Goal: Task Accomplishment & Management: Use online tool/utility

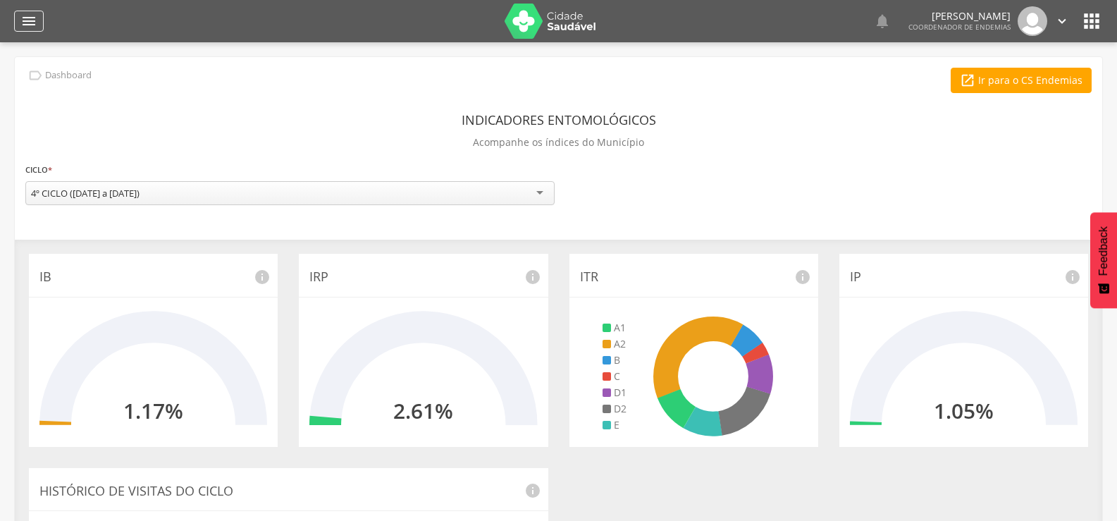
click at [23, 21] on icon "" at bounding box center [28, 21] width 17 height 17
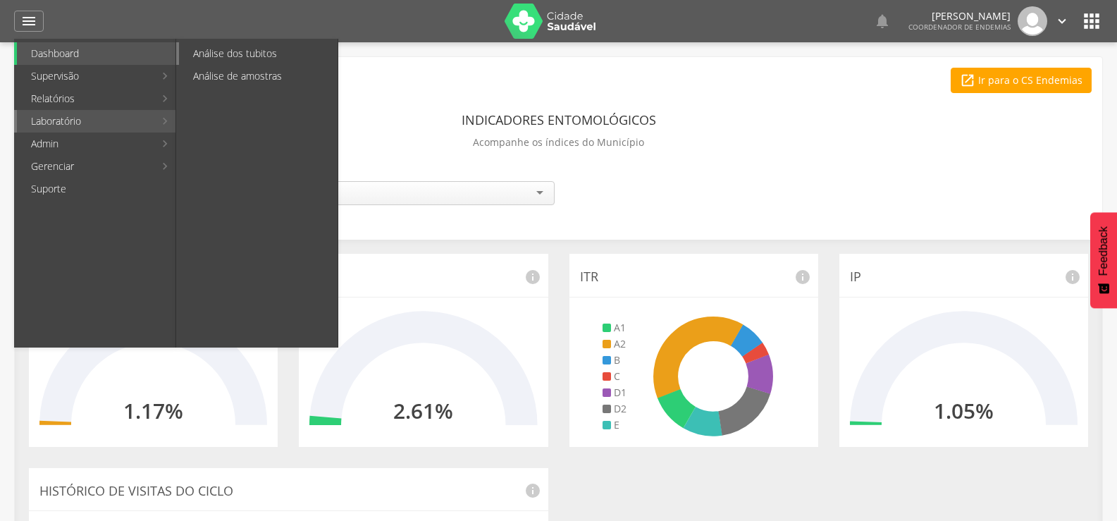
click at [229, 57] on link "Análise dos tubitos" at bounding box center [258, 53] width 159 height 23
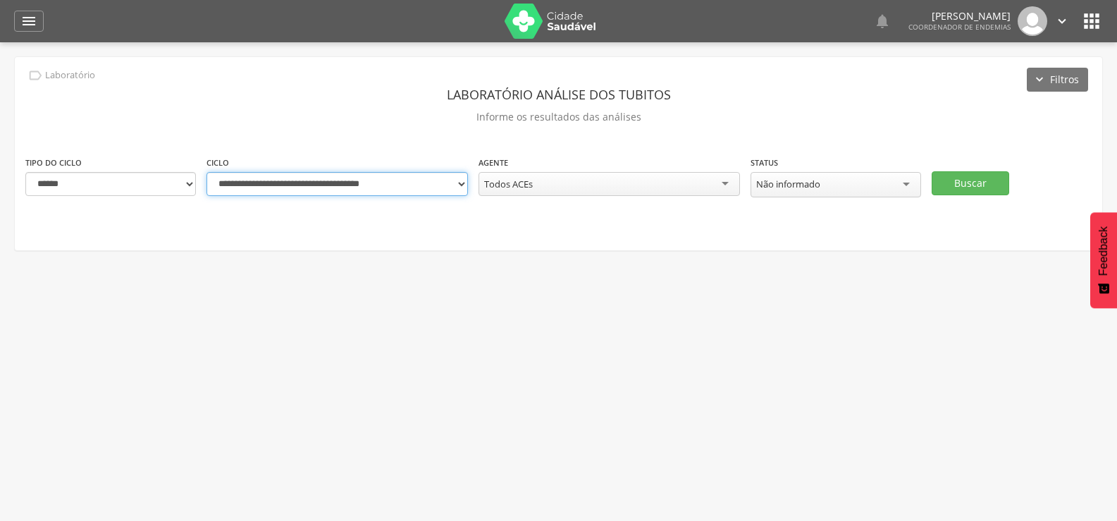
click at [459, 182] on select "**********" at bounding box center [336, 184] width 261 height 24
select select "**********"
click at [206, 172] on select "**********" at bounding box center [336, 184] width 261 height 24
click at [588, 177] on div "Todos ACEs" at bounding box center [608, 184] width 261 height 24
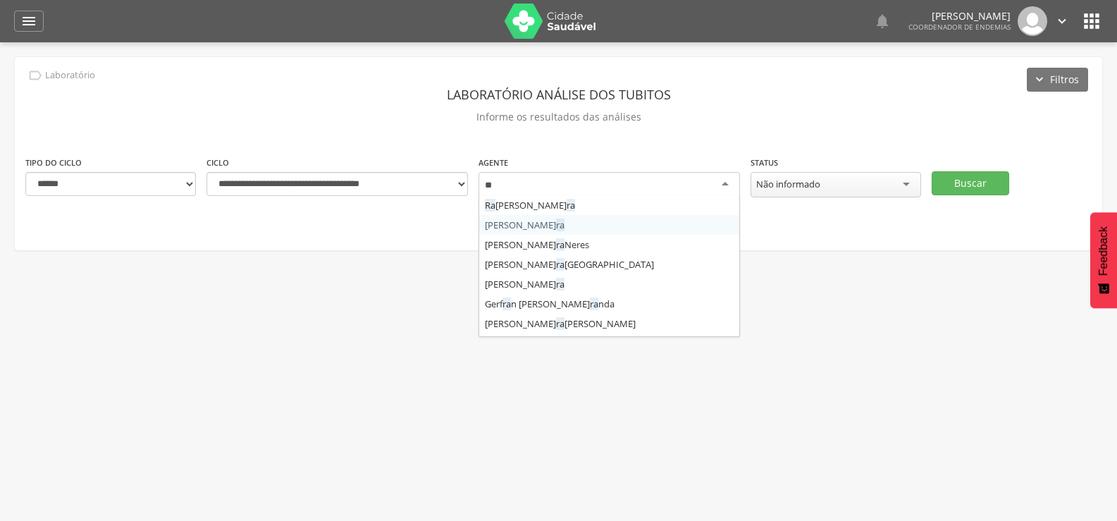
type input "***"
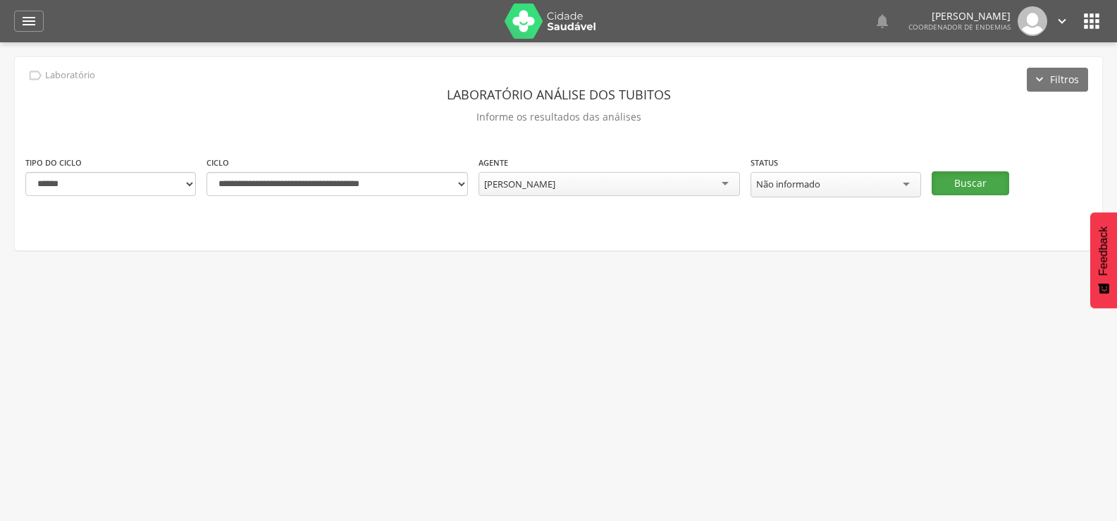
click at [973, 180] on button "Buscar" at bounding box center [969, 183] width 77 height 24
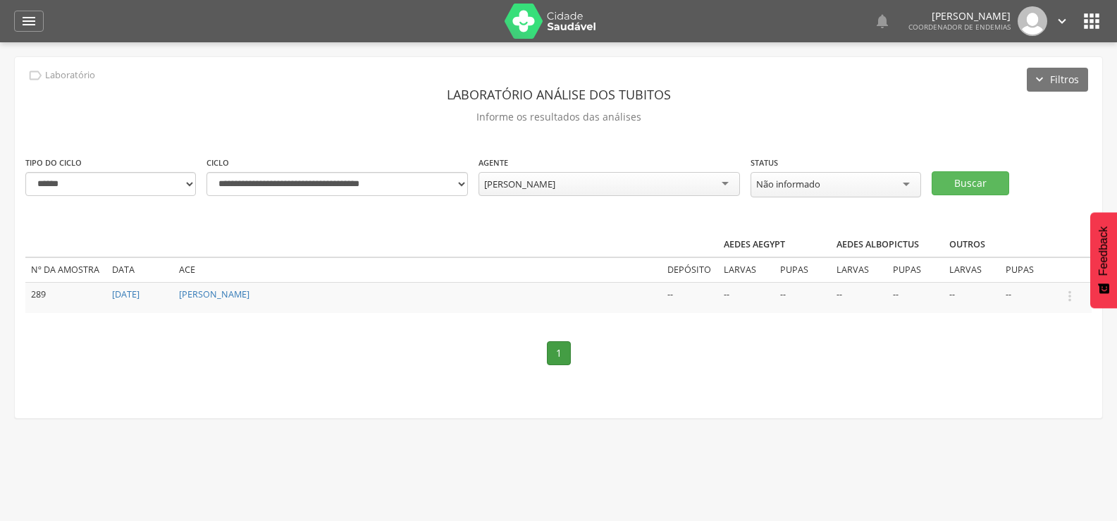
click at [1090, 292] on button "Feedback" at bounding box center [1103, 260] width 27 height 96
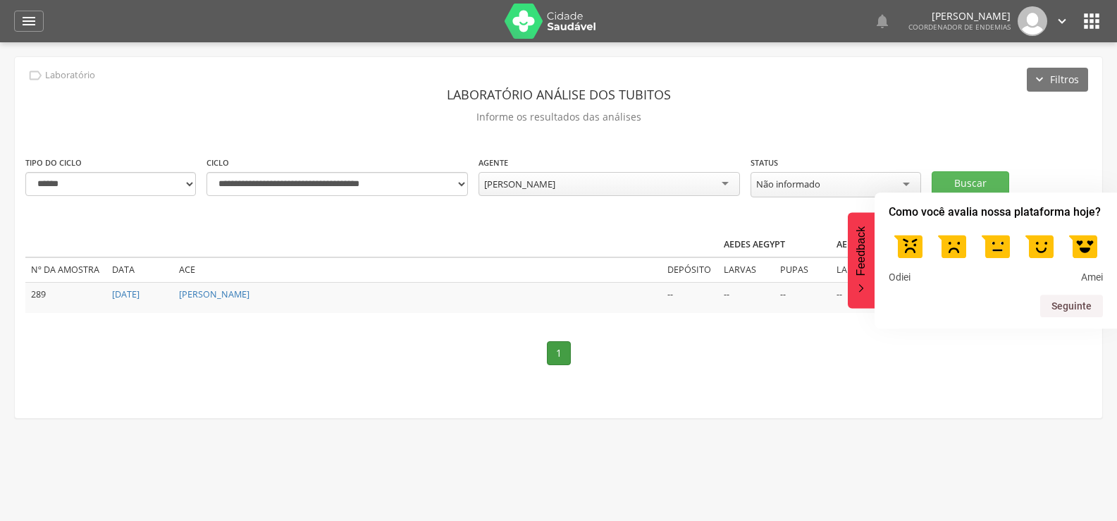
click at [1079, 340] on nav "1" at bounding box center [558, 353] width 1066 height 52
click at [826, 301] on td "--" at bounding box center [802, 297] width 56 height 30
click at [859, 285] on icon "Feedback - Ocultar pesquisa" at bounding box center [861, 289] width 4 height 8
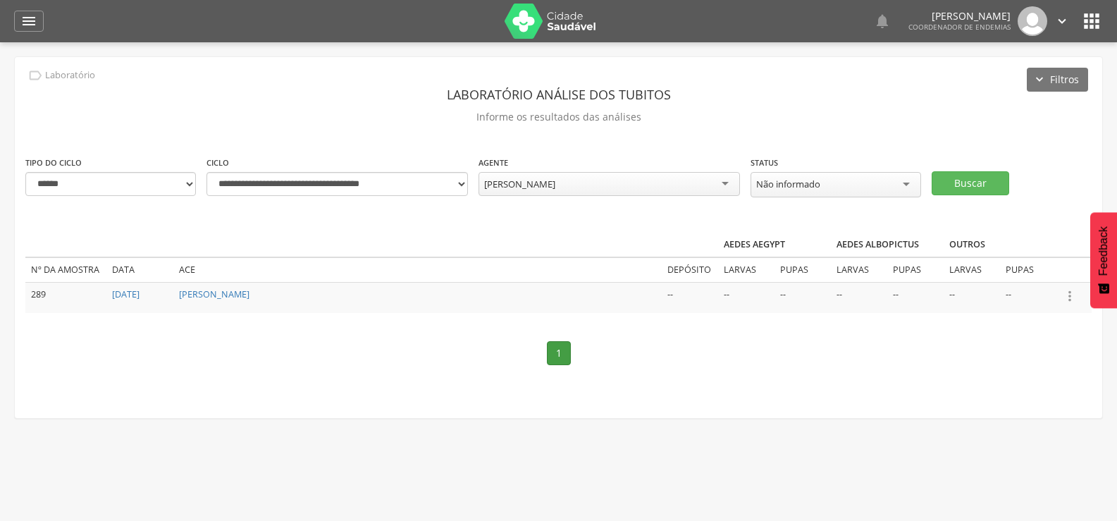
click at [1069, 294] on icon "" at bounding box center [1069, 295] width 15 height 15
click at [1044, 267] on link "Informar resultado" at bounding box center [1020, 272] width 111 height 18
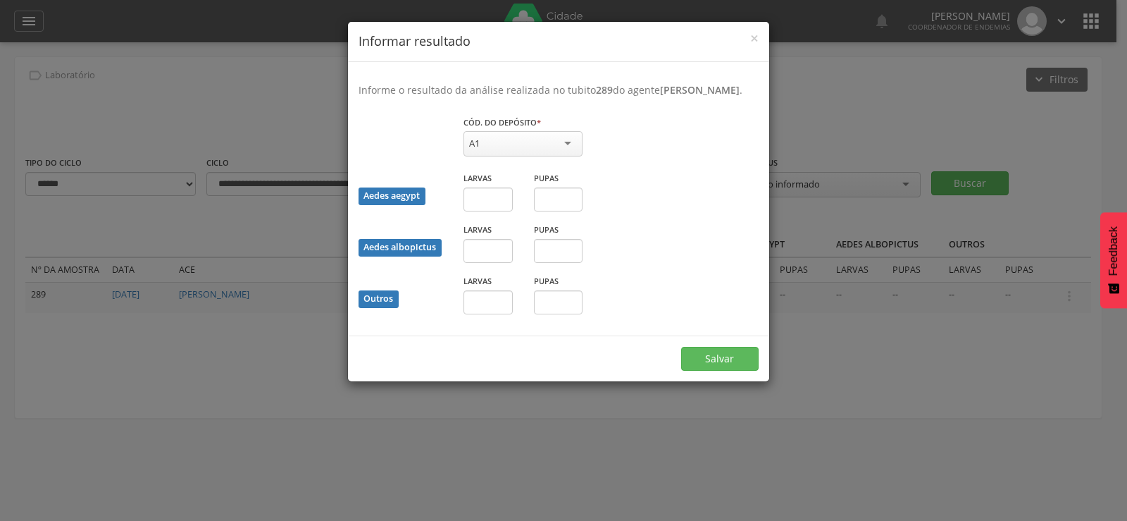
click at [557, 154] on div "A1" at bounding box center [523, 143] width 119 height 25
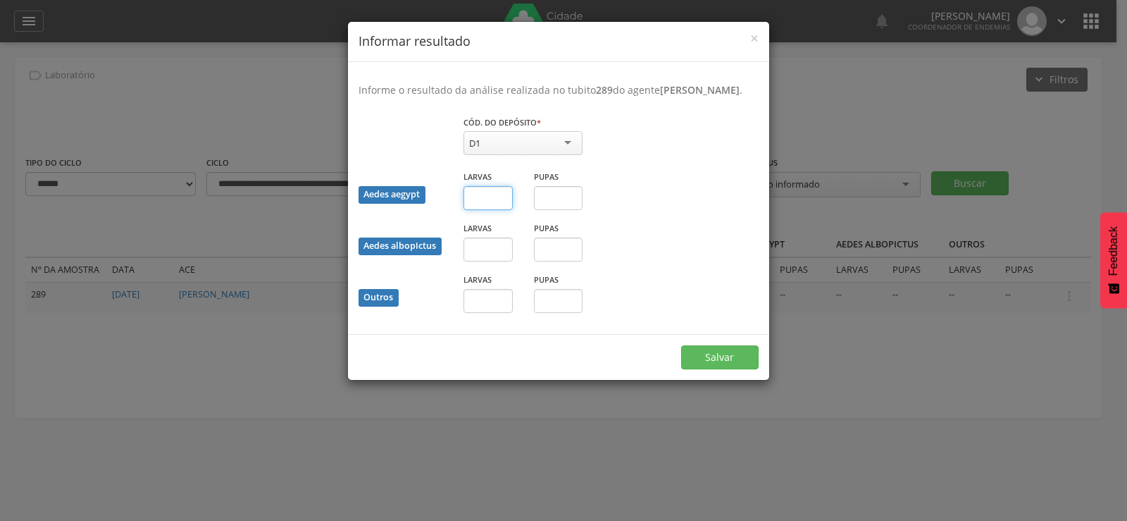
click at [484, 210] on input "text" at bounding box center [488, 198] width 49 height 24
type input "*"
click at [716, 361] on button "Salvar" at bounding box center [719, 357] width 77 height 24
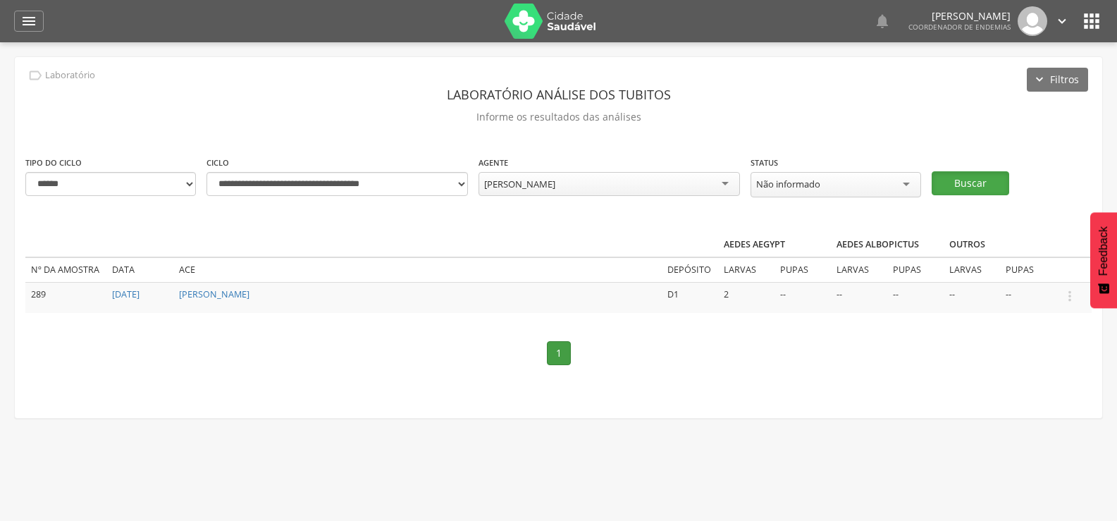
click at [993, 175] on button "Buscar" at bounding box center [969, 183] width 77 height 24
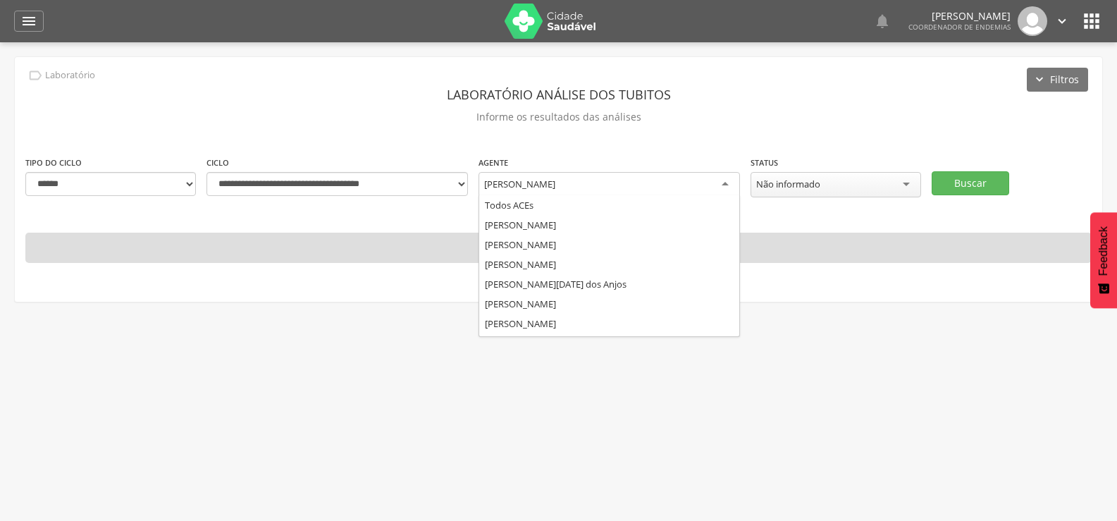
click at [602, 185] on div "Raiane dos Santos Pereira" at bounding box center [608, 184] width 261 height 25
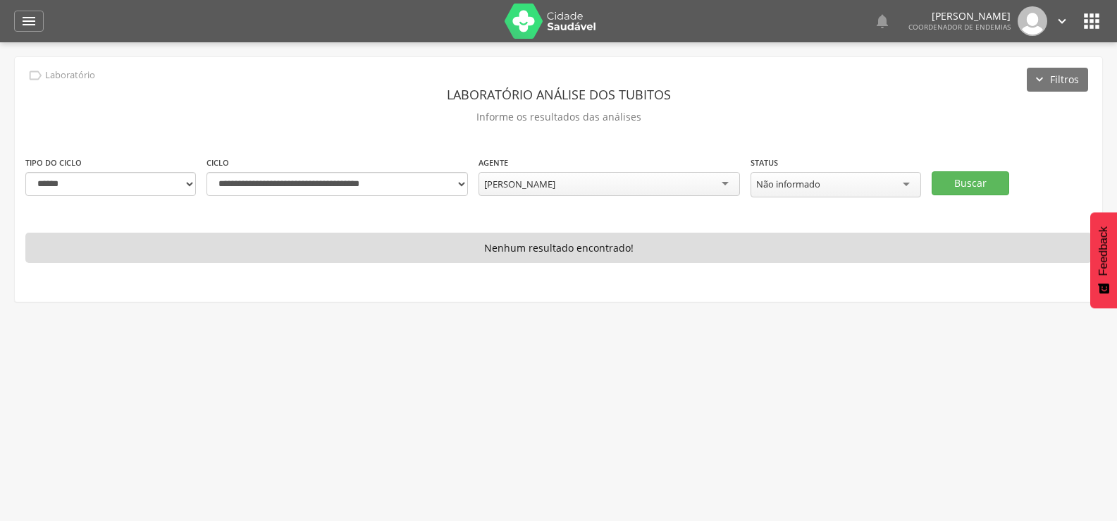
drag, startPoint x: 602, startPoint y: 185, endPoint x: 507, endPoint y: 178, distance: 95.4
click at [507, 178] on div "Raiane dos Santos Pereira" at bounding box center [608, 184] width 261 height 24
click at [621, 187] on div "Raiane dos Santos Pereira" at bounding box center [608, 184] width 261 height 24
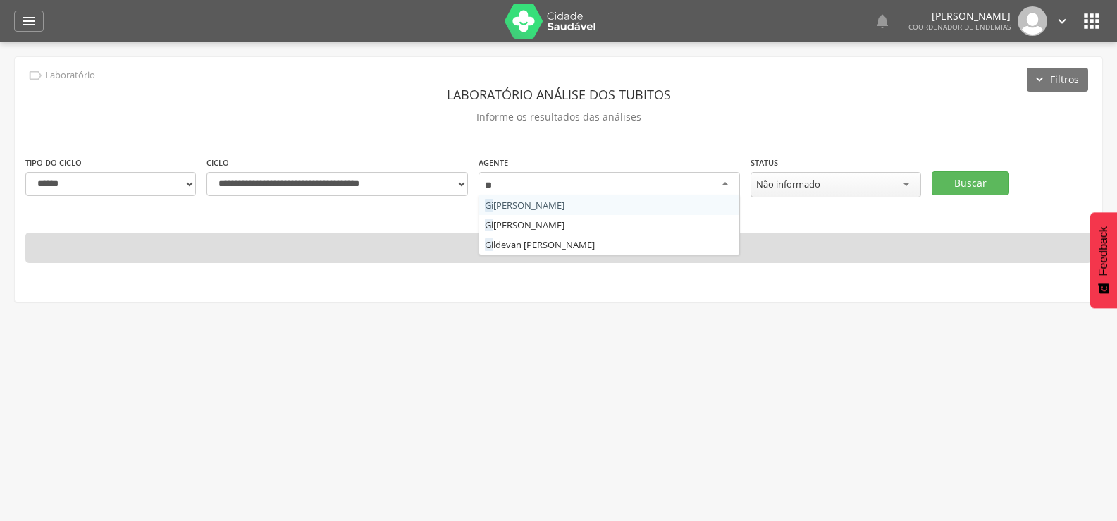
type input "***"
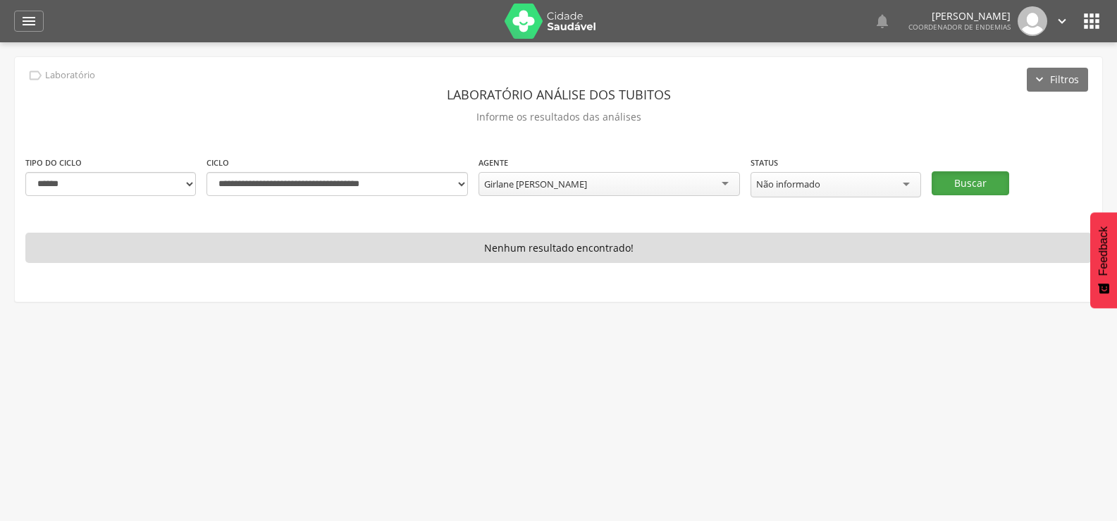
click at [956, 180] on button "Buscar" at bounding box center [969, 183] width 77 height 24
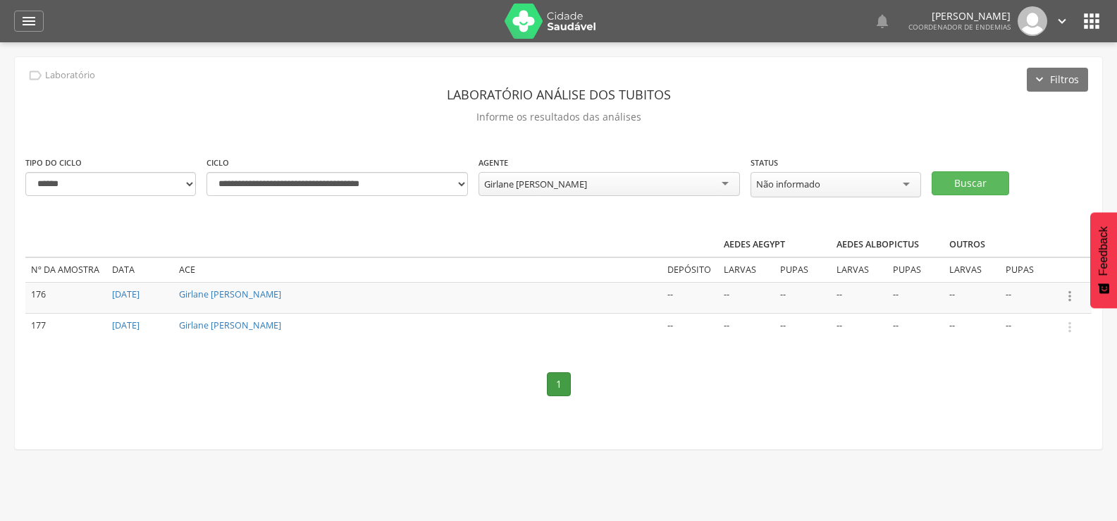
click at [1071, 293] on icon "" at bounding box center [1069, 295] width 15 height 15
click at [1037, 268] on link "Informar resultado" at bounding box center [1020, 272] width 111 height 18
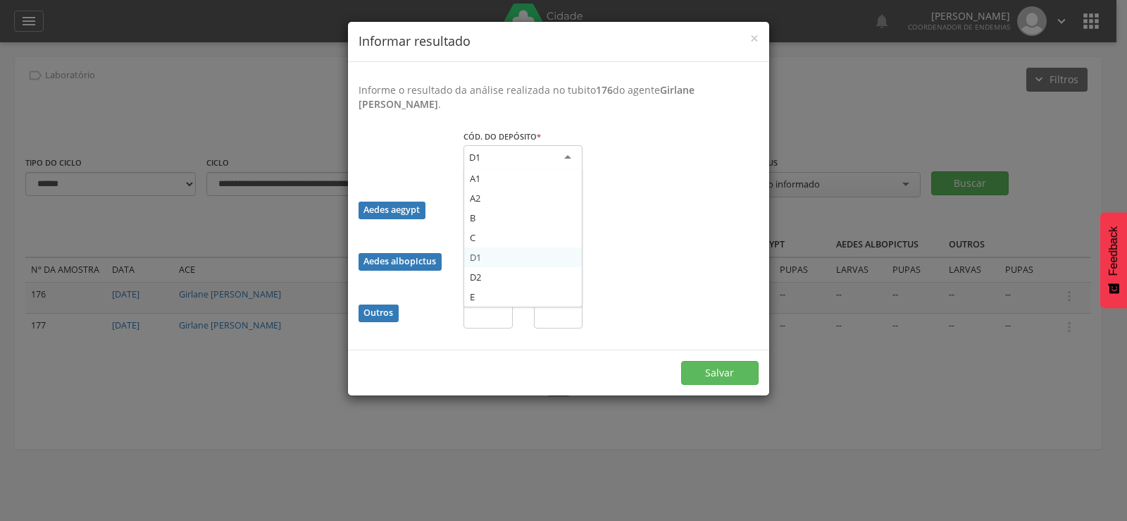
click at [557, 154] on div "D1" at bounding box center [523, 157] width 119 height 25
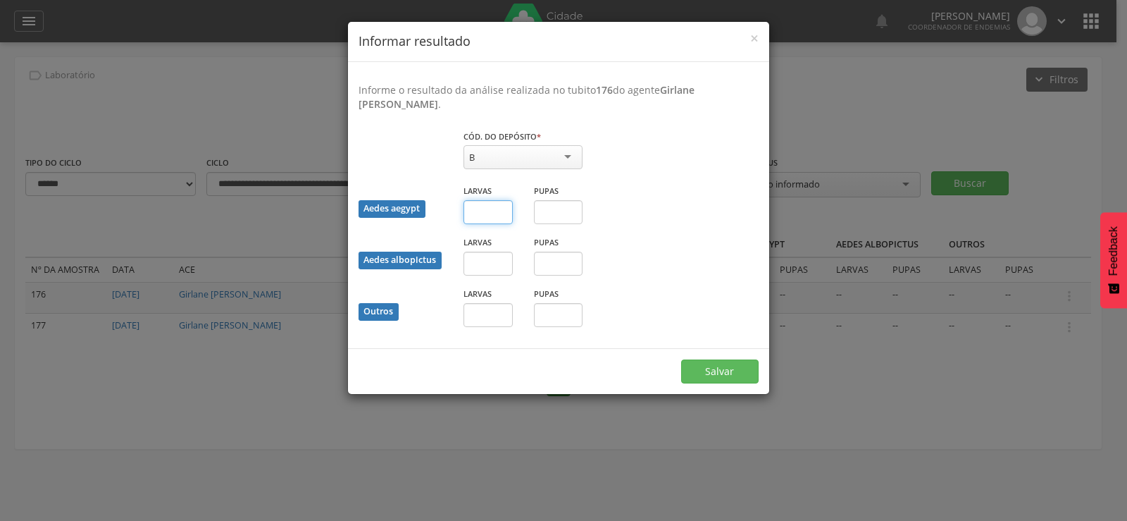
click at [476, 222] on input "text" at bounding box center [488, 212] width 49 height 24
type input "*"
click at [547, 204] on input "text" at bounding box center [558, 212] width 49 height 24
type input "*"
click at [707, 359] on button "Salvar" at bounding box center [719, 371] width 77 height 24
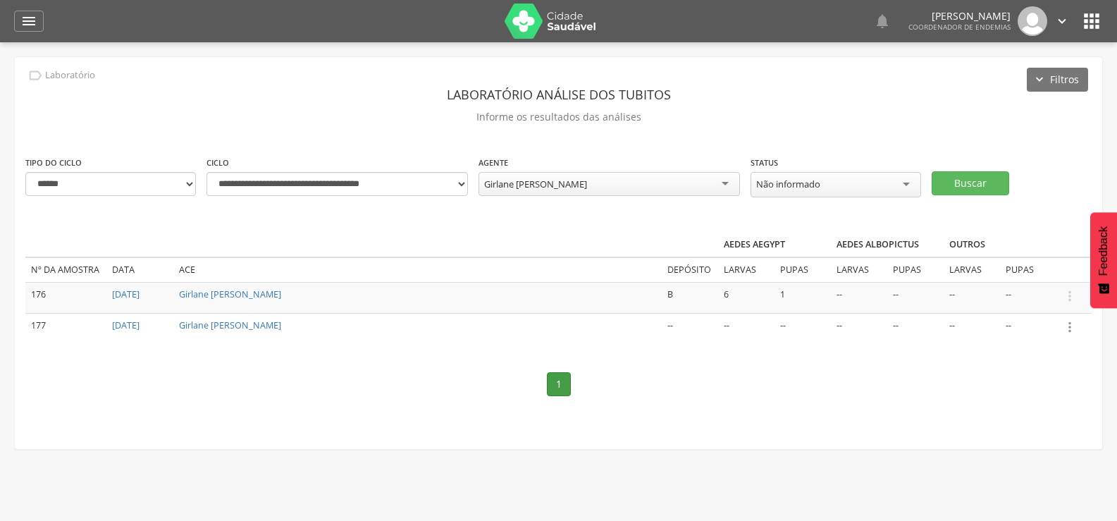
click at [1068, 325] on icon "" at bounding box center [1069, 326] width 15 height 15
click at [1033, 301] on link "Informar resultado" at bounding box center [1020, 303] width 111 height 18
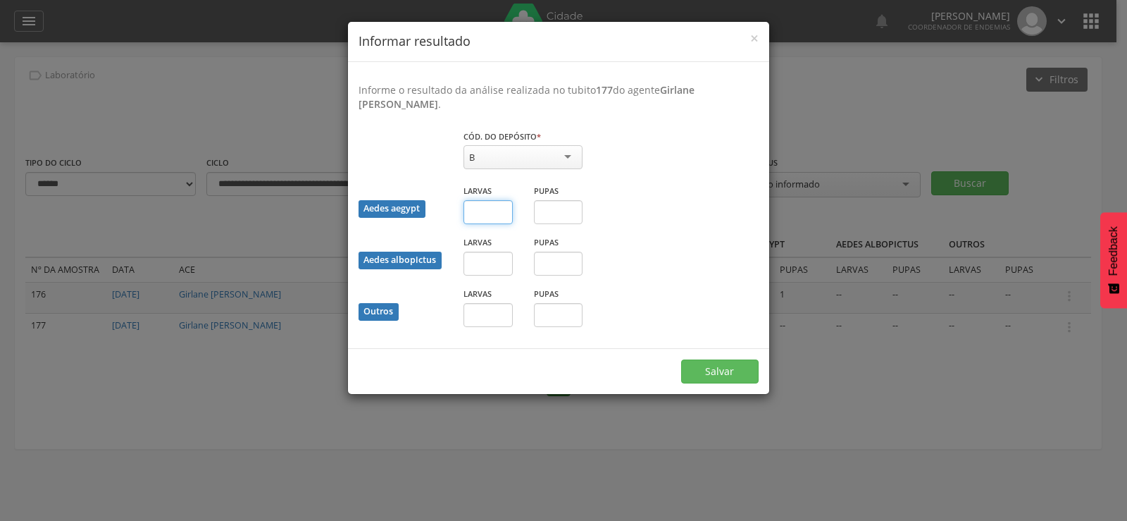
click at [488, 210] on input "text" at bounding box center [488, 212] width 49 height 24
type input "*"
click at [557, 216] on input "text" at bounding box center [558, 212] width 49 height 24
type input "*"
click at [711, 367] on button "Salvar" at bounding box center [719, 371] width 77 height 24
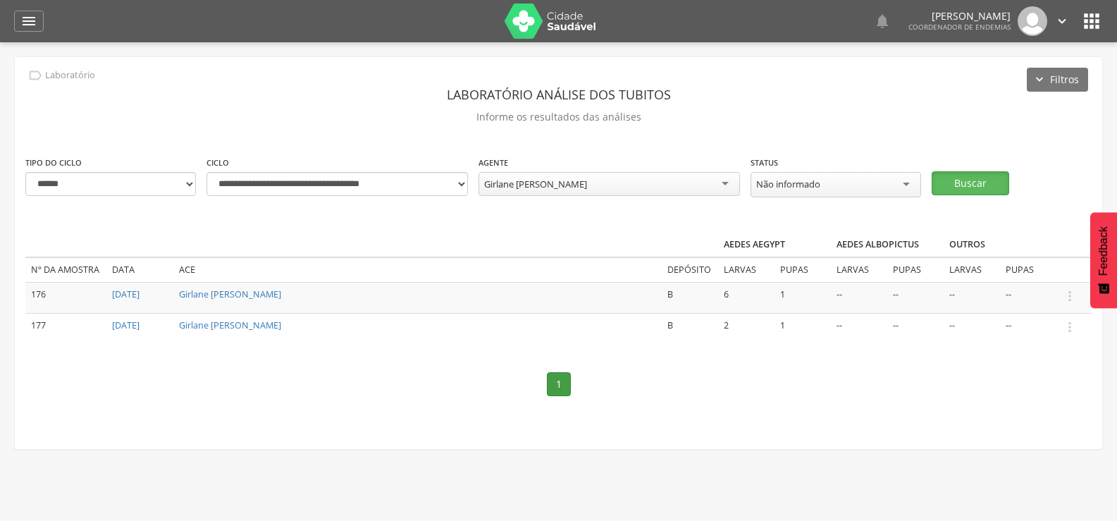
click at [985, 178] on button "Buscar" at bounding box center [969, 183] width 77 height 24
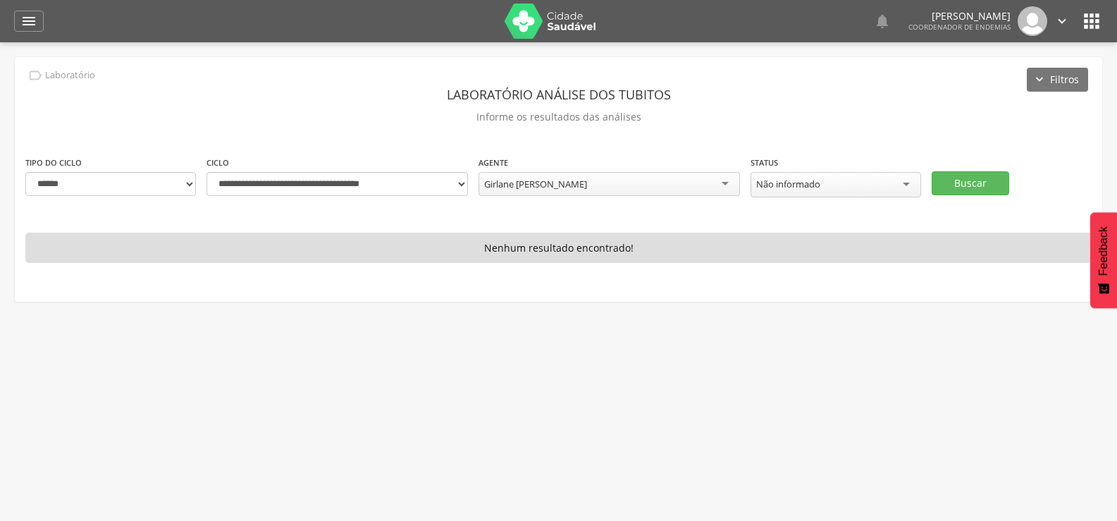
click at [602, 183] on div "Girlane Viana Borges" at bounding box center [608, 184] width 261 height 24
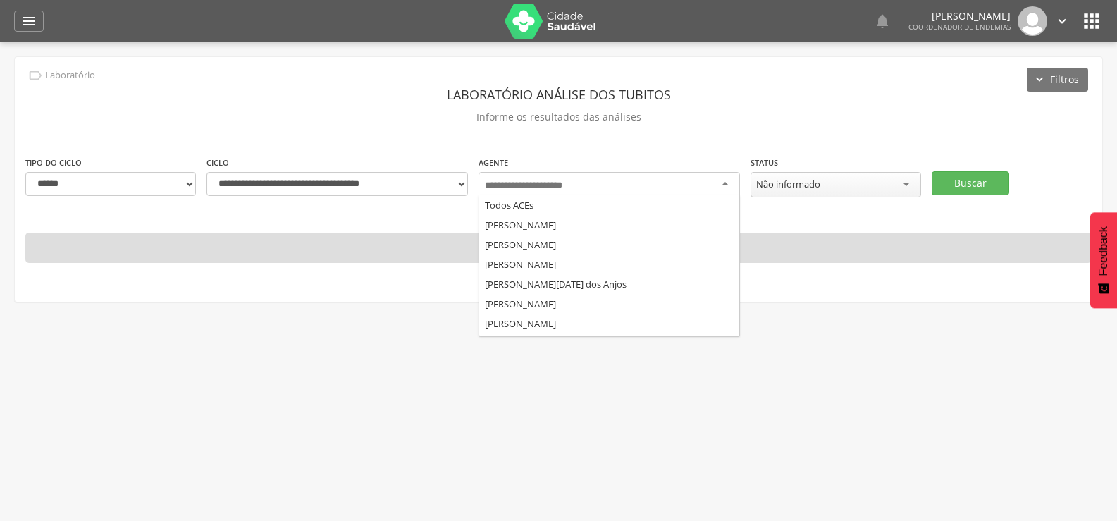
type input "*"
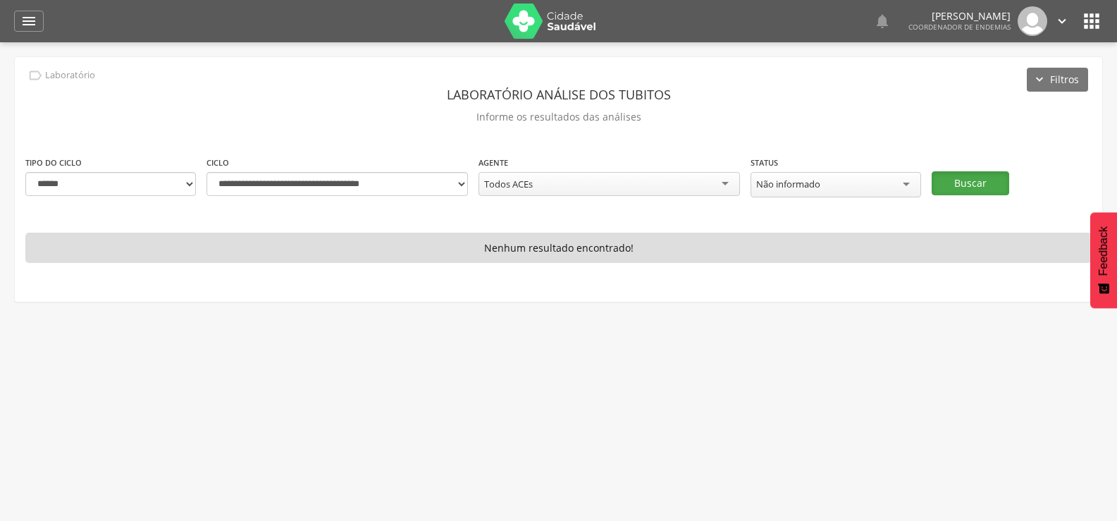
click at [964, 178] on button "Buscar" at bounding box center [969, 183] width 77 height 24
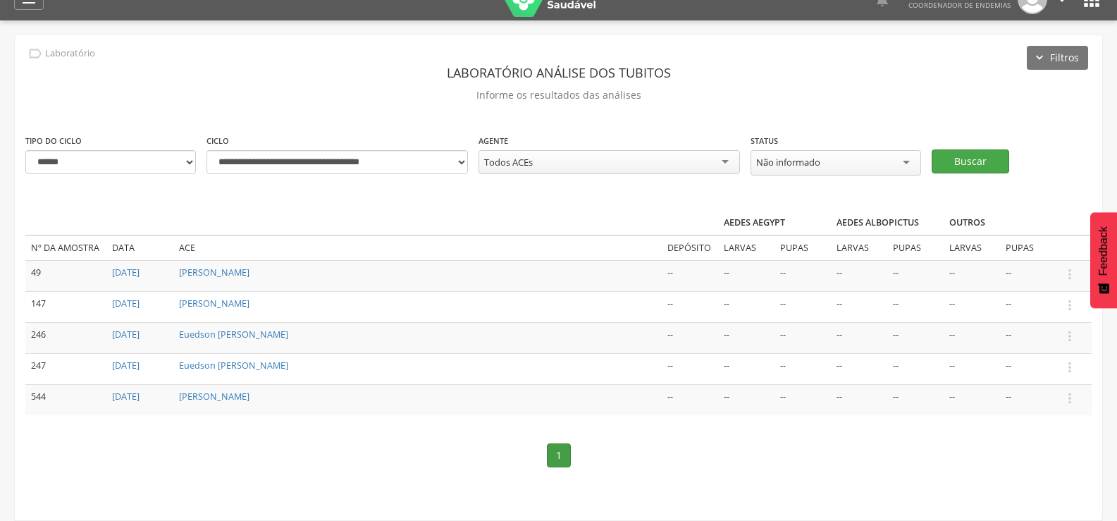
scroll to position [42, 0]
